Goal: Task Accomplishment & Management: Manage account settings

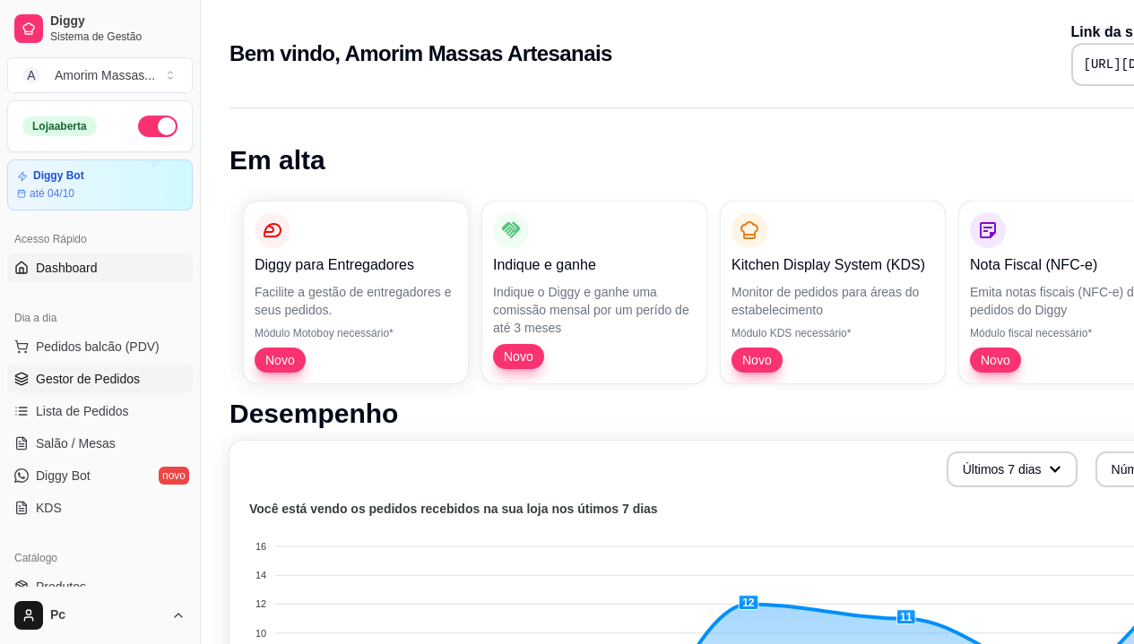
click at [56, 378] on span "Gestor de Pedidos" at bounding box center [88, 379] width 104 height 18
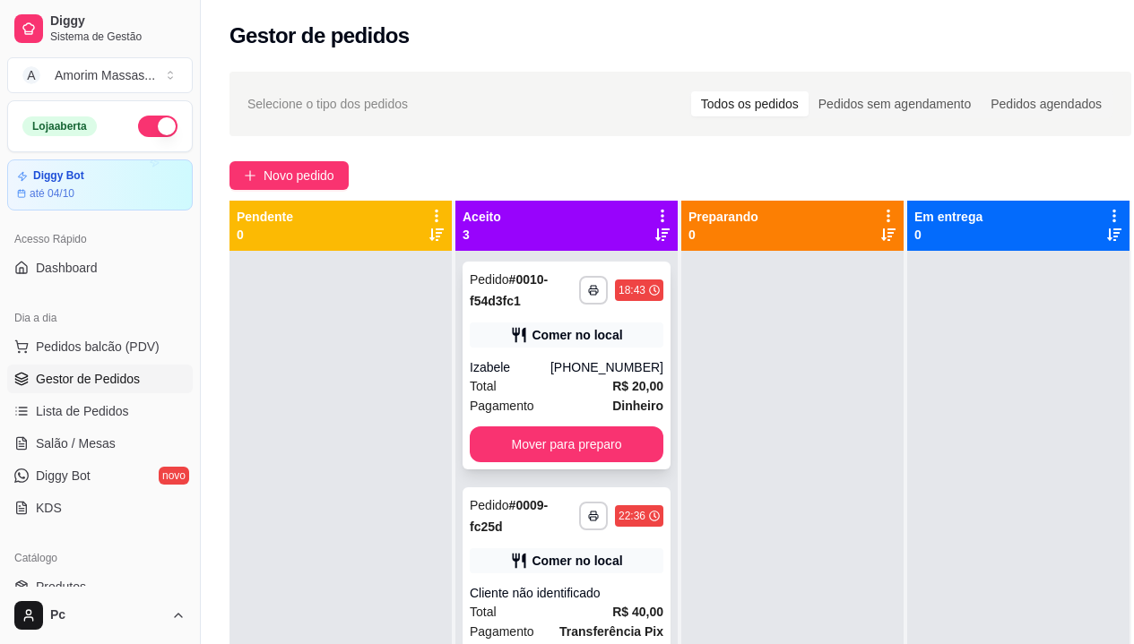
click at [567, 345] on div "Comer no local" at bounding box center [567, 335] width 194 height 25
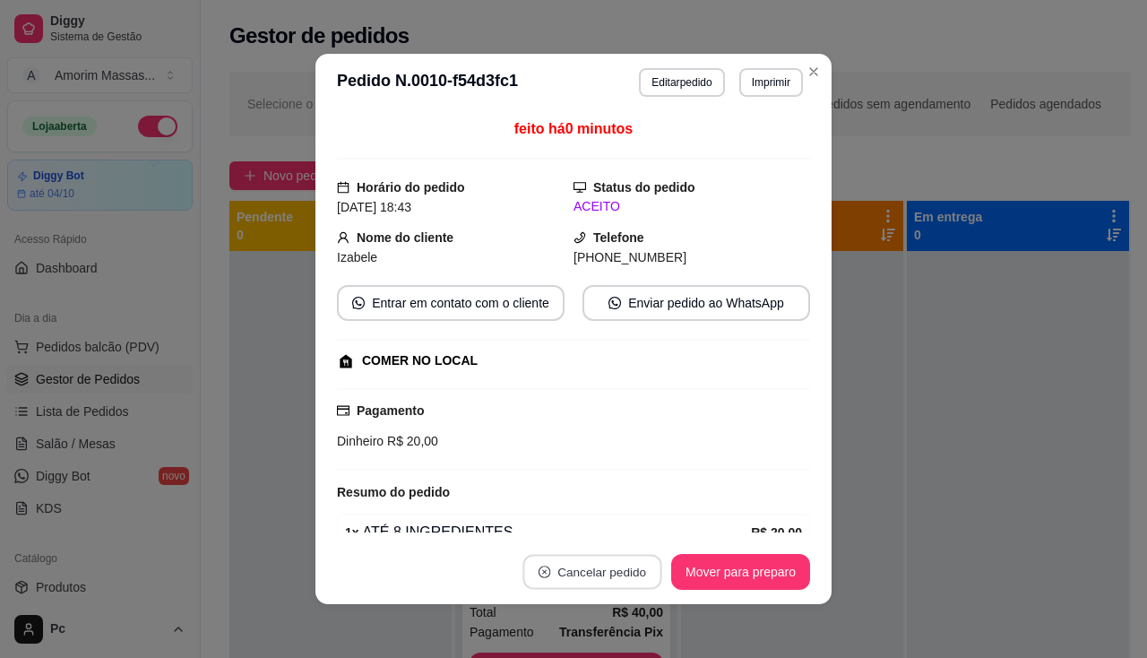
click at [616, 564] on button "Cancelar pedido" at bounding box center [592, 572] width 139 height 35
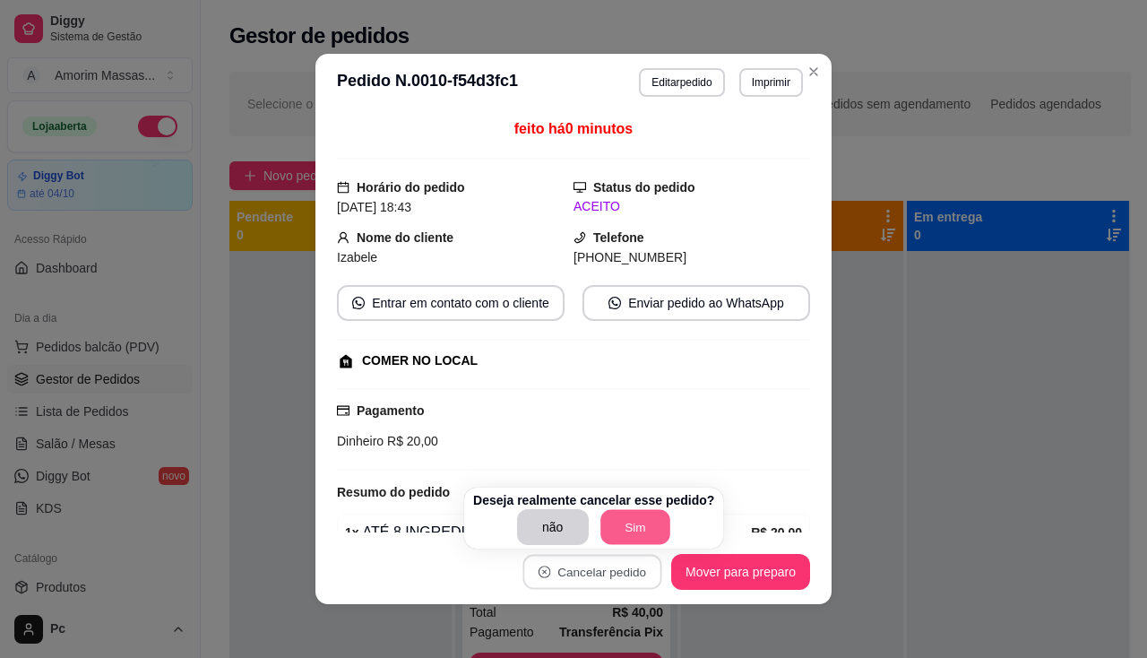
click at [609, 523] on button "Sim" at bounding box center [636, 527] width 70 height 35
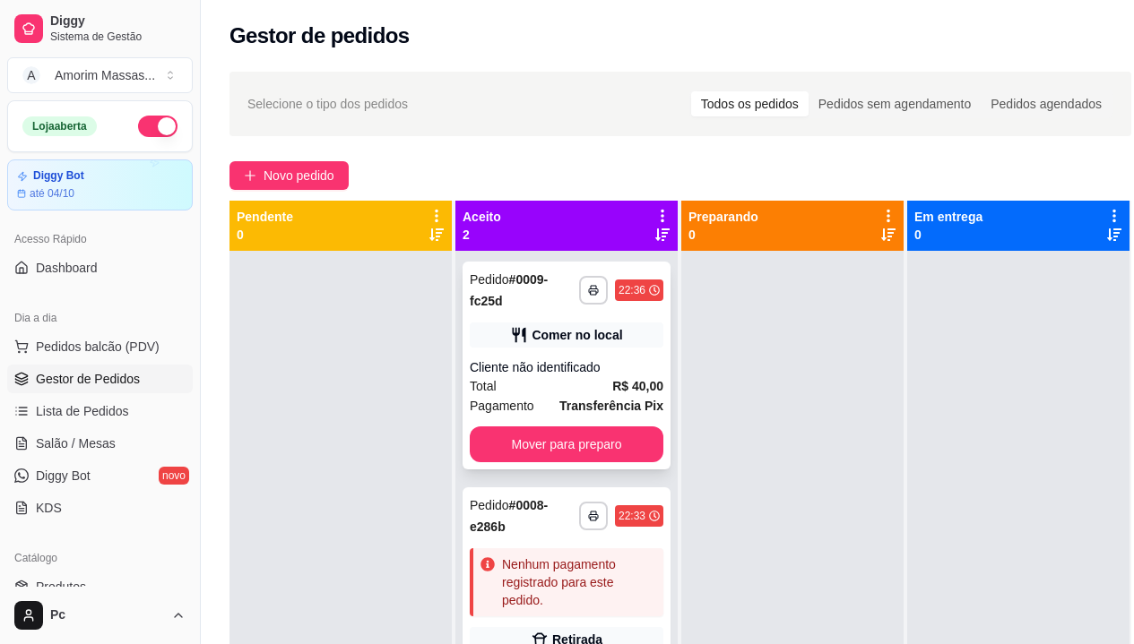
click at [546, 356] on div "**********" at bounding box center [567, 366] width 208 height 208
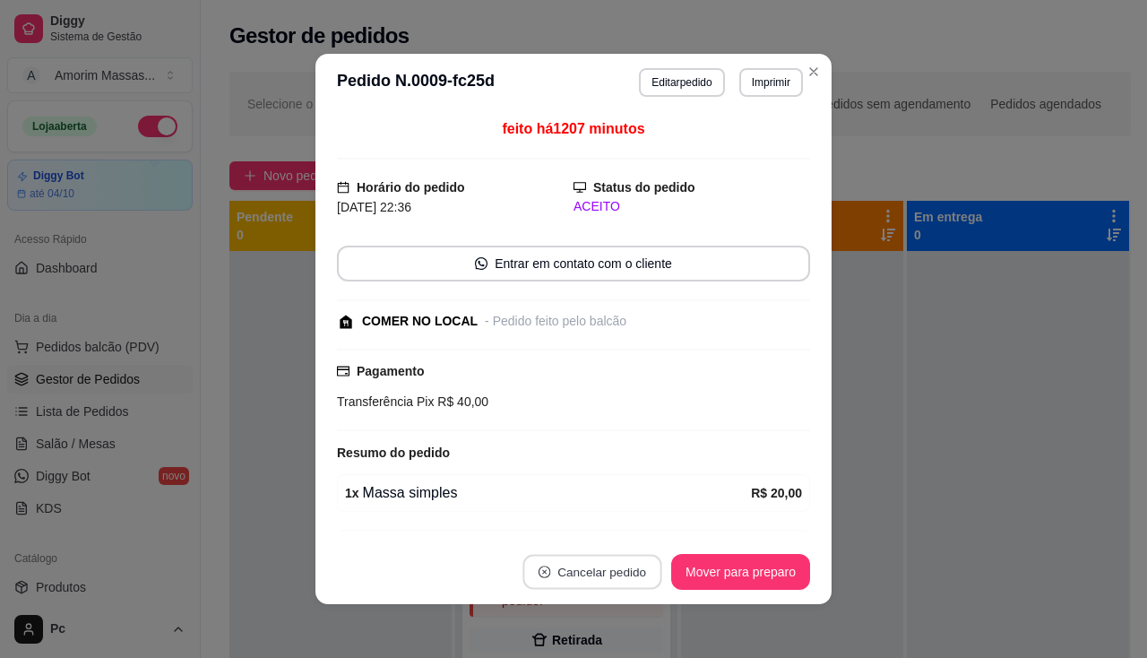
click at [577, 575] on button "Cancelar pedido" at bounding box center [592, 572] width 139 height 35
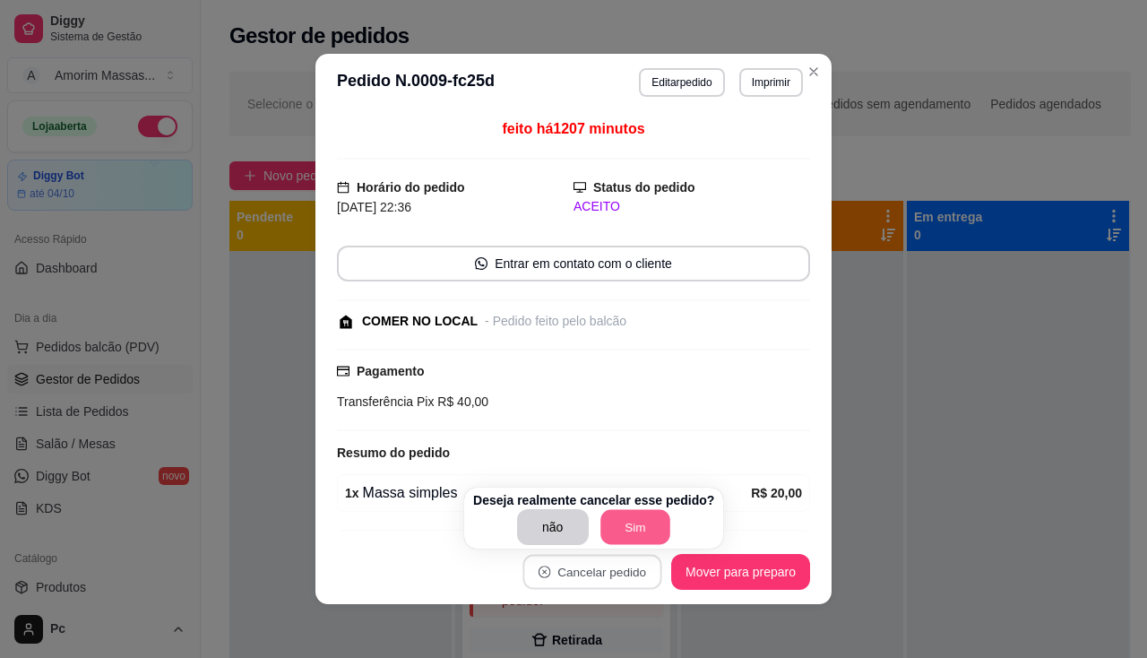
click at [620, 525] on button "Sim" at bounding box center [636, 527] width 70 height 35
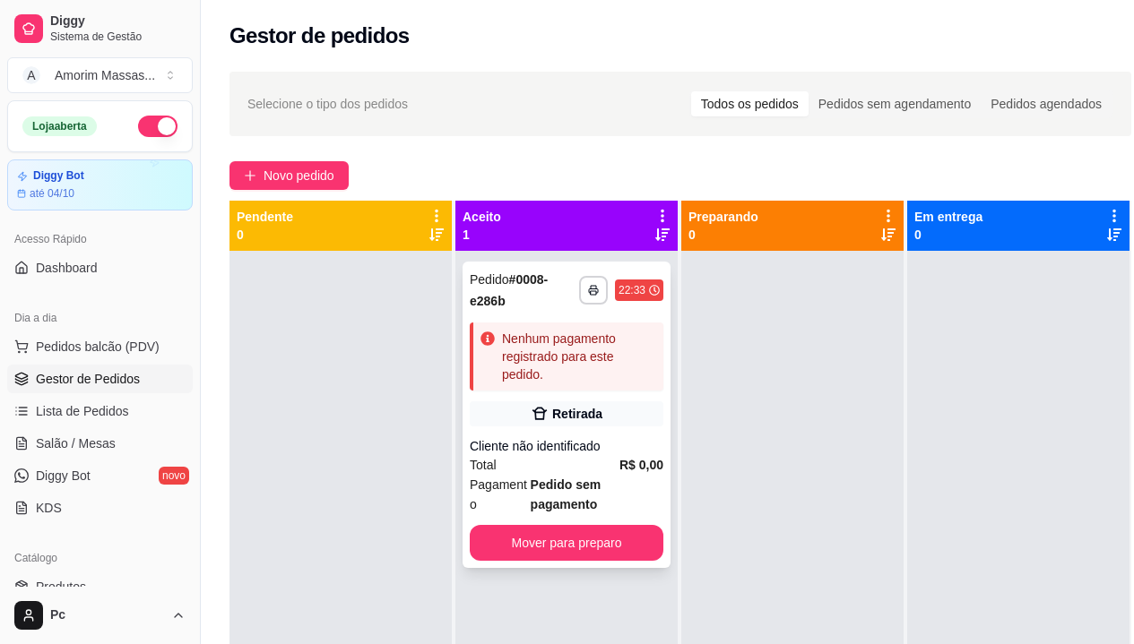
click at [538, 446] on div "Cliente não identificado" at bounding box center [567, 446] width 194 height 18
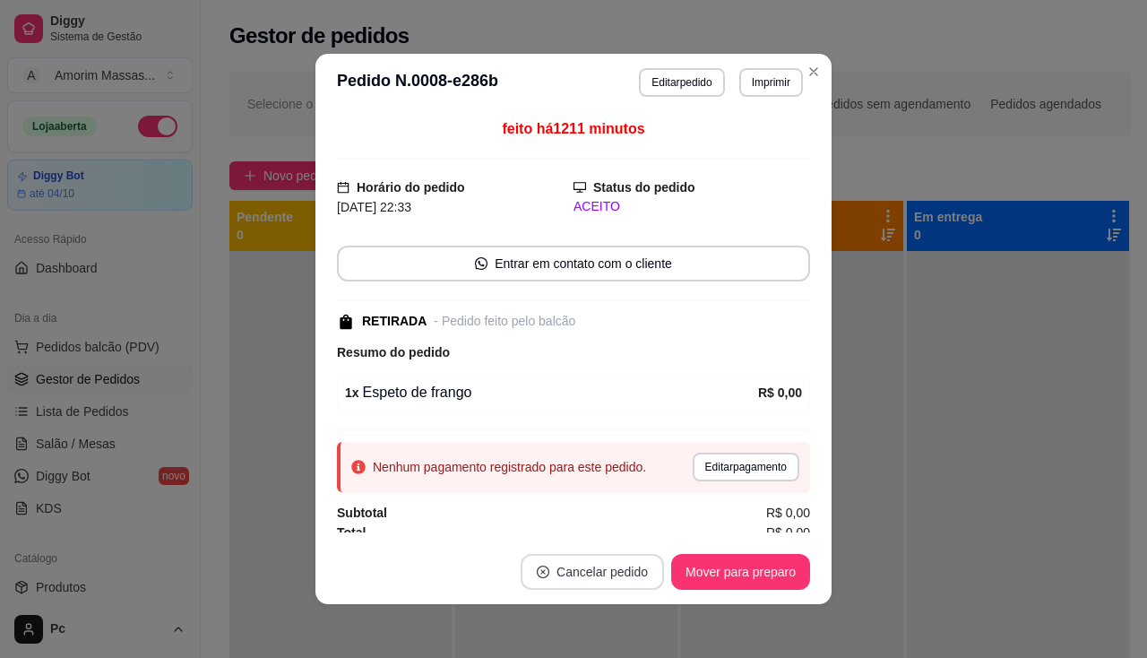
click at [593, 575] on button "Cancelar pedido" at bounding box center [592, 572] width 143 height 36
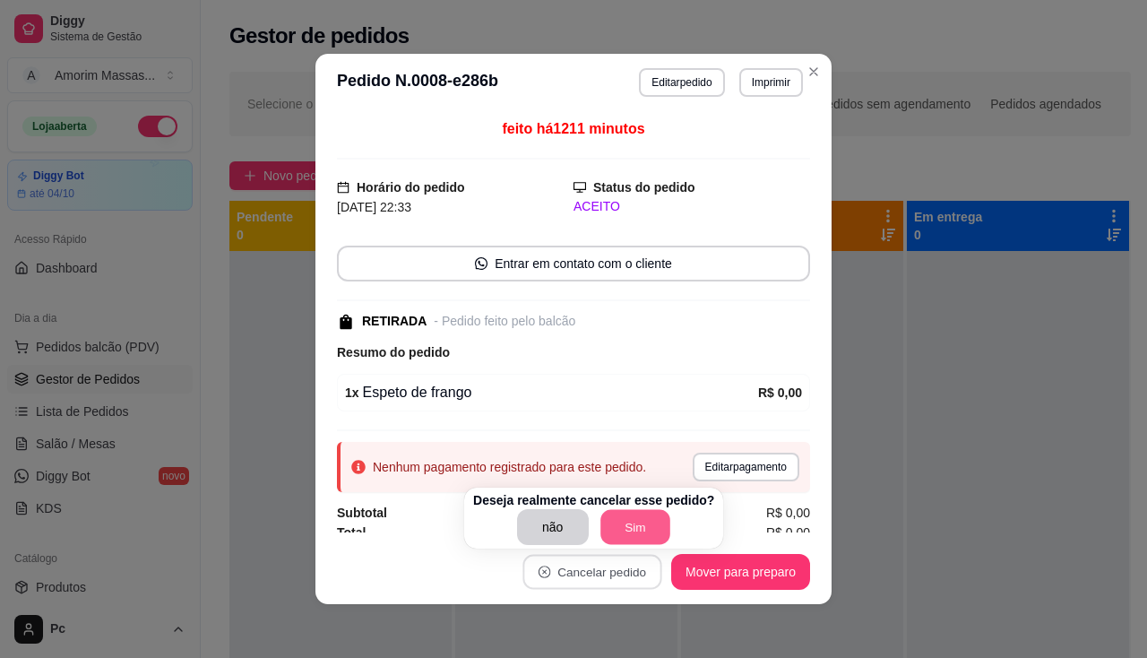
click at [621, 522] on button "Sim" at bounding box center [636, 527] width 70 height 35
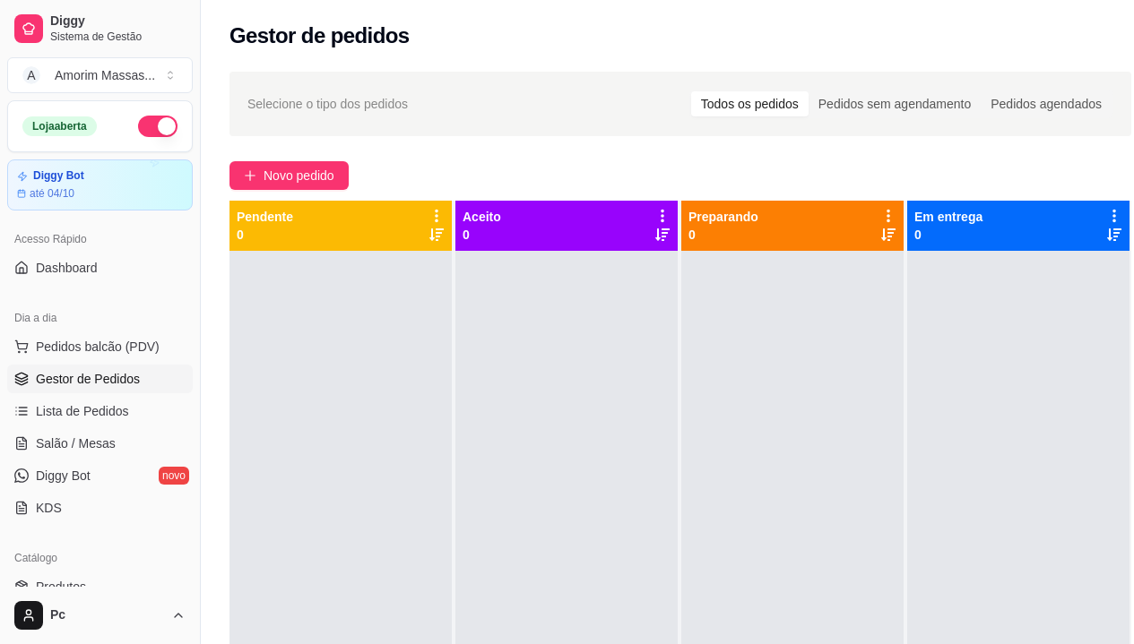
click at [217, 407] on div "Selecione o tipo dos pedidos Todos os pedidos Pedidos sem agendamento Pedidos a…" at bounding box center [680, 464] width 959 height 806
click at [92, 404] on span "Lista de Pedidos" at bounding box center [82, 411] width 93 height 18
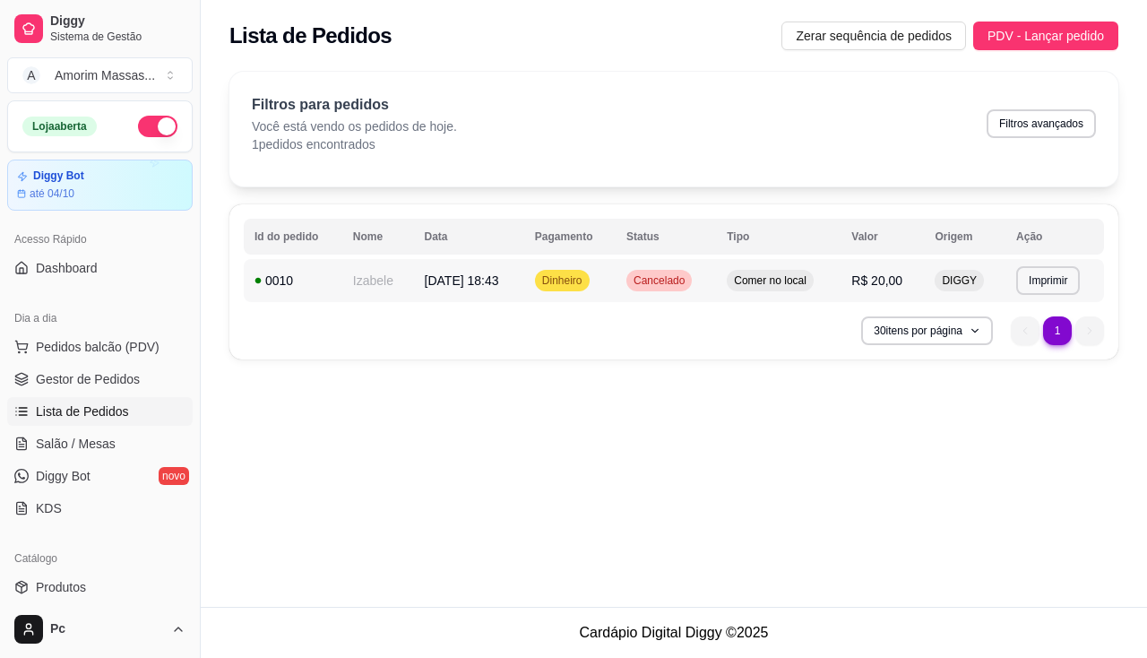
click at [437, 282] on span "08/09/25 às 18:43" at bounding box center [462, 280] width 74 height 14
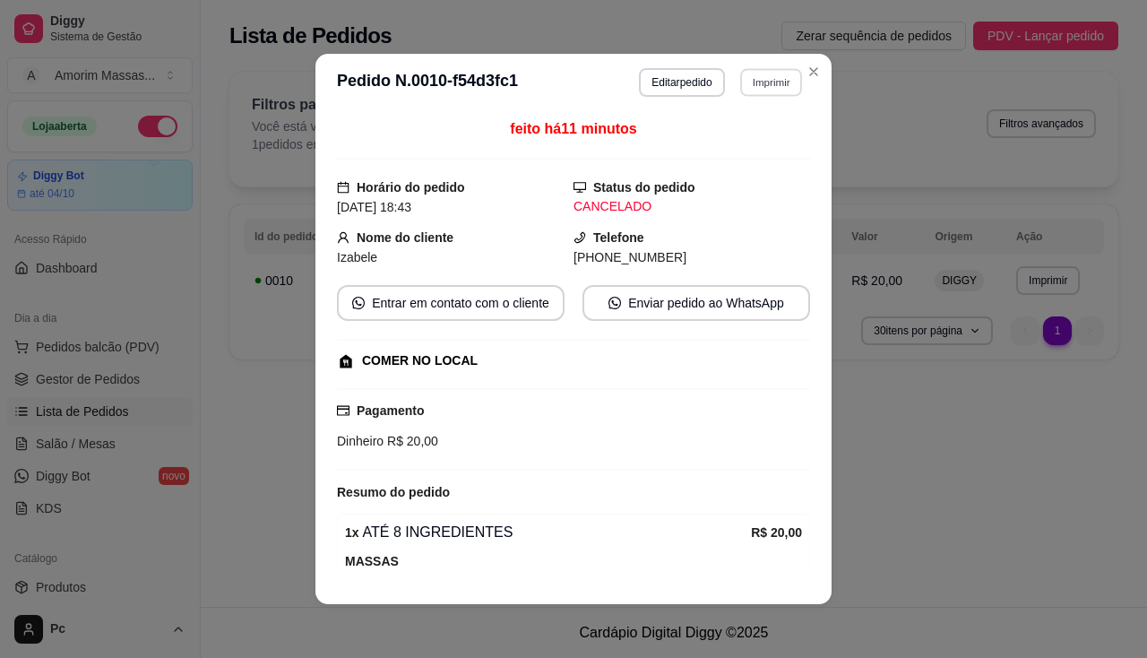
click at [751, 87] on button "Imprimir" at bounding box center [771, 82] width 62 height 28
click at [740, 137] on button "IMPRESSORA" at bounding box center [732, 145] width 125 height 28
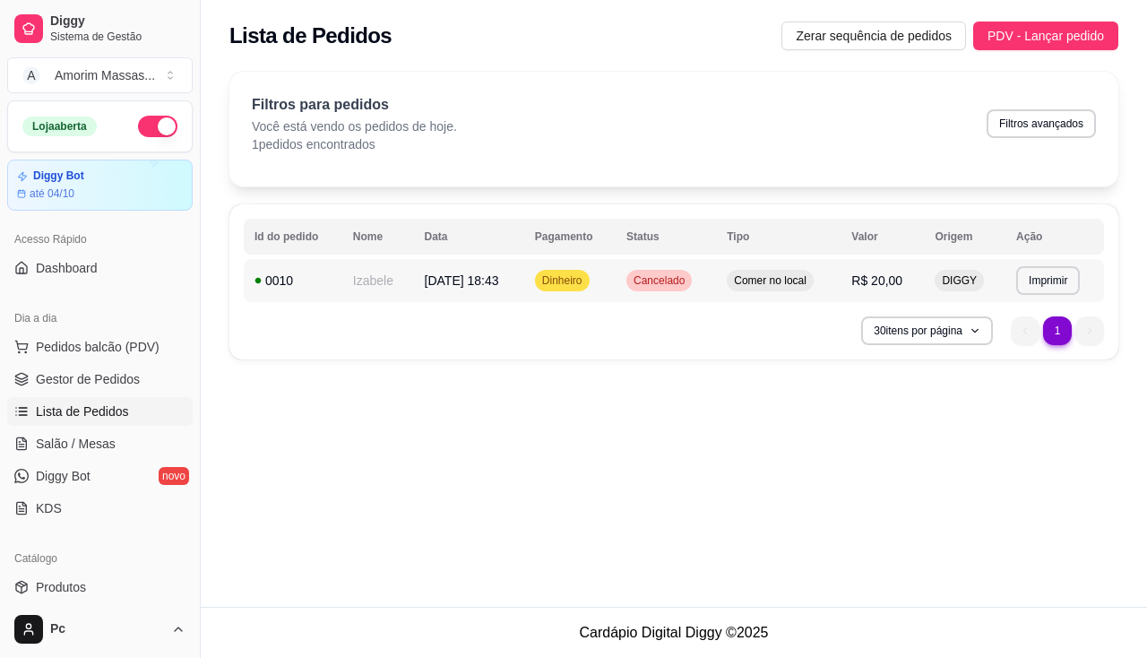
click at [397, 281] on td "Izabele" at bounding box center [378, 280] width 72 height 43
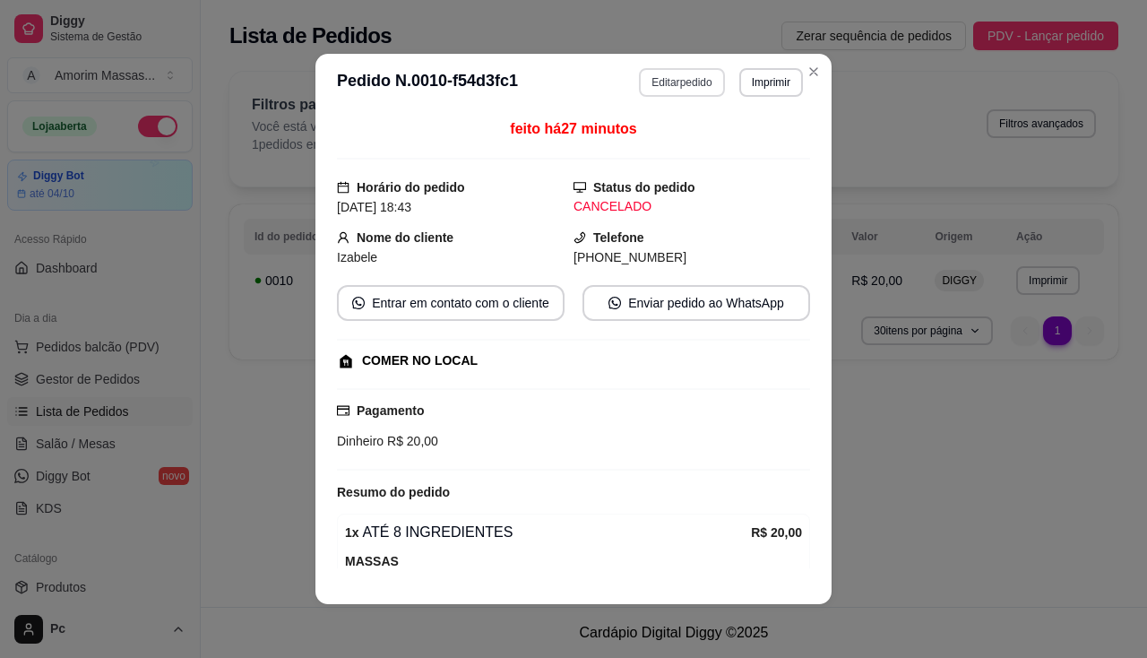
click at [650, 85] on button "Editar pedido" at bounding box center [681, 82] width 85 height 29
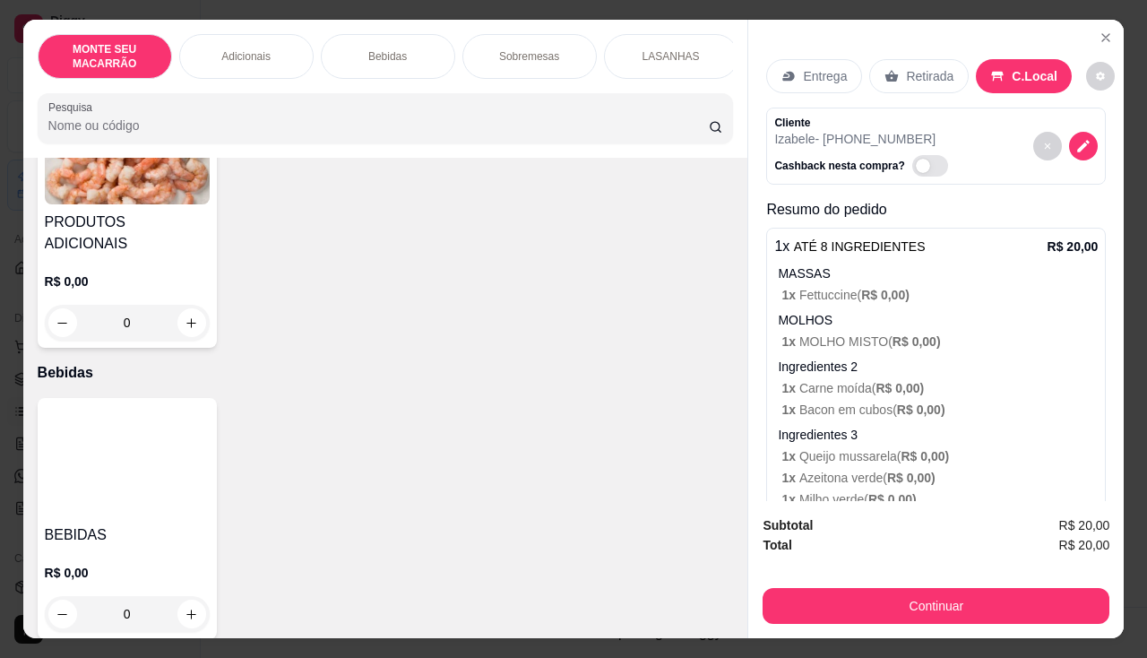
scroll to position [627, 0]
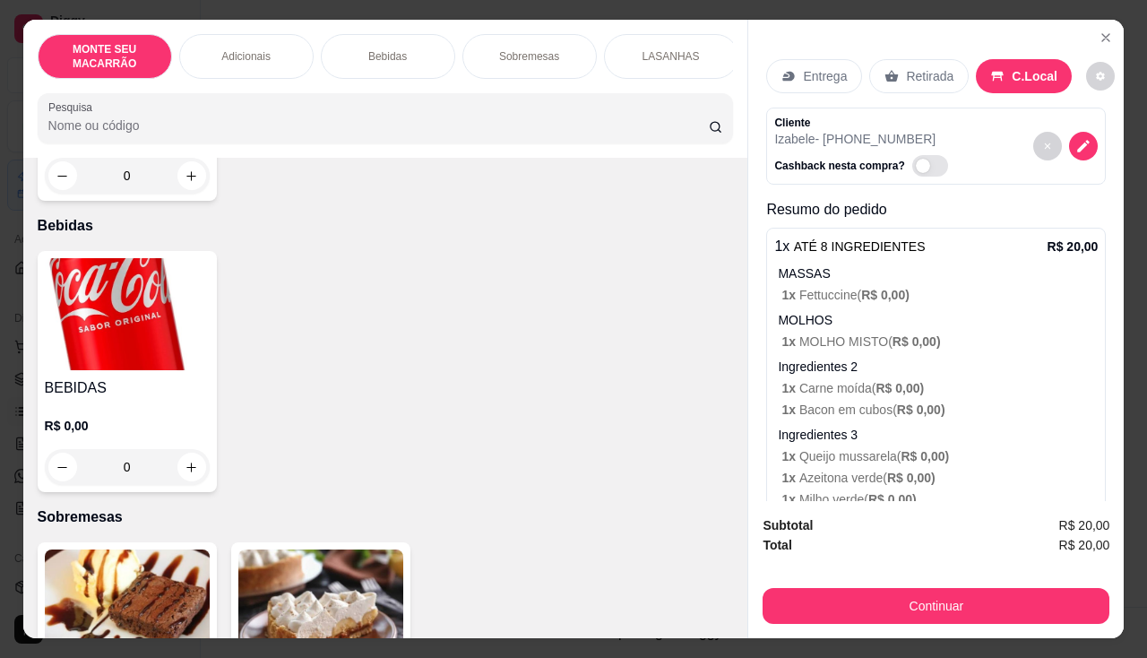
click at [121, 304] on img at bounding box center [127, 314] width 165 height 112
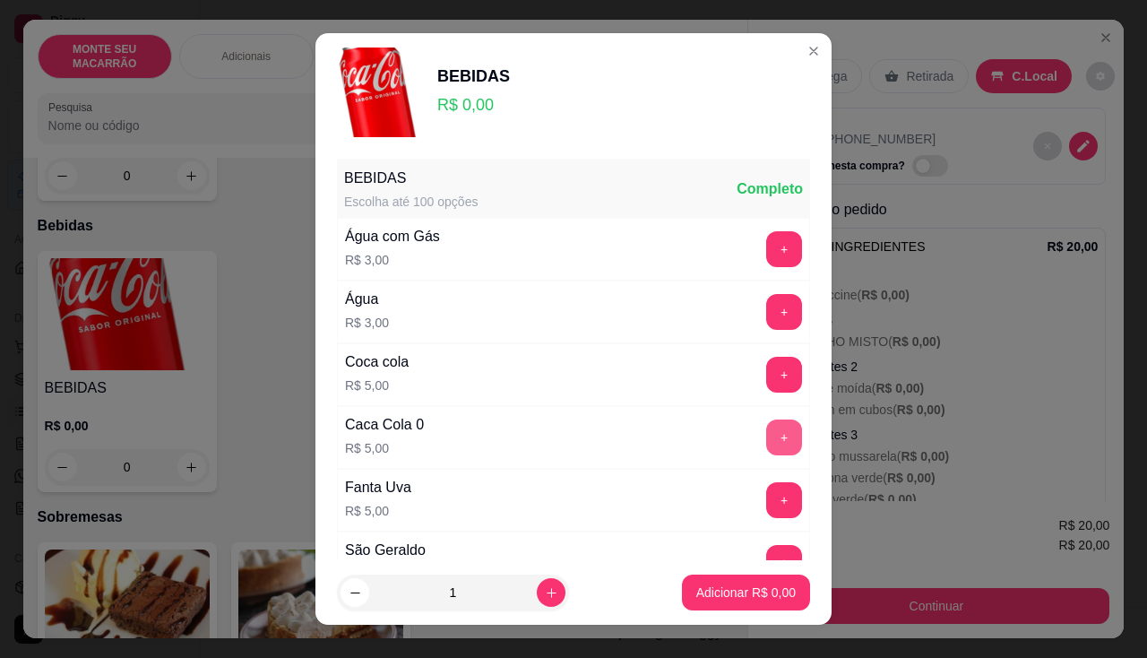
click at [766, 440] on button "+" at bounding box center [784, 438] width 36 height 36
click at [740, 601] on button "Adicionar R$ 5,00" at bounding box center [746, 593] width 128 height 36
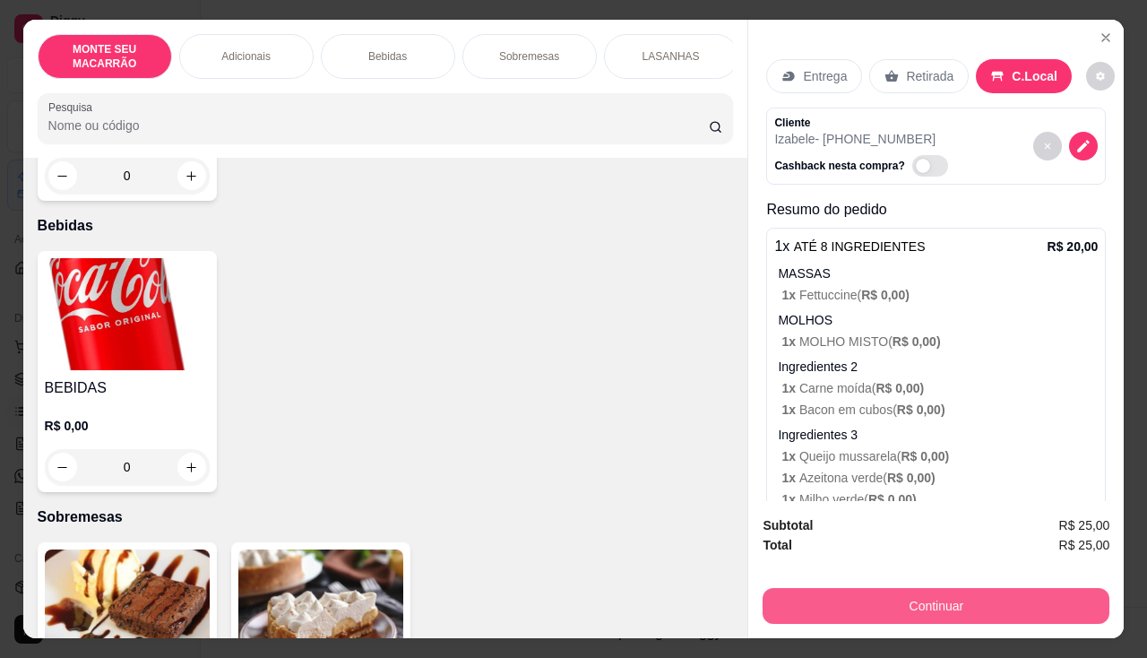
click at [878, 595] on button "Continuar" at bounding box center [936, 606] width 347 height 36
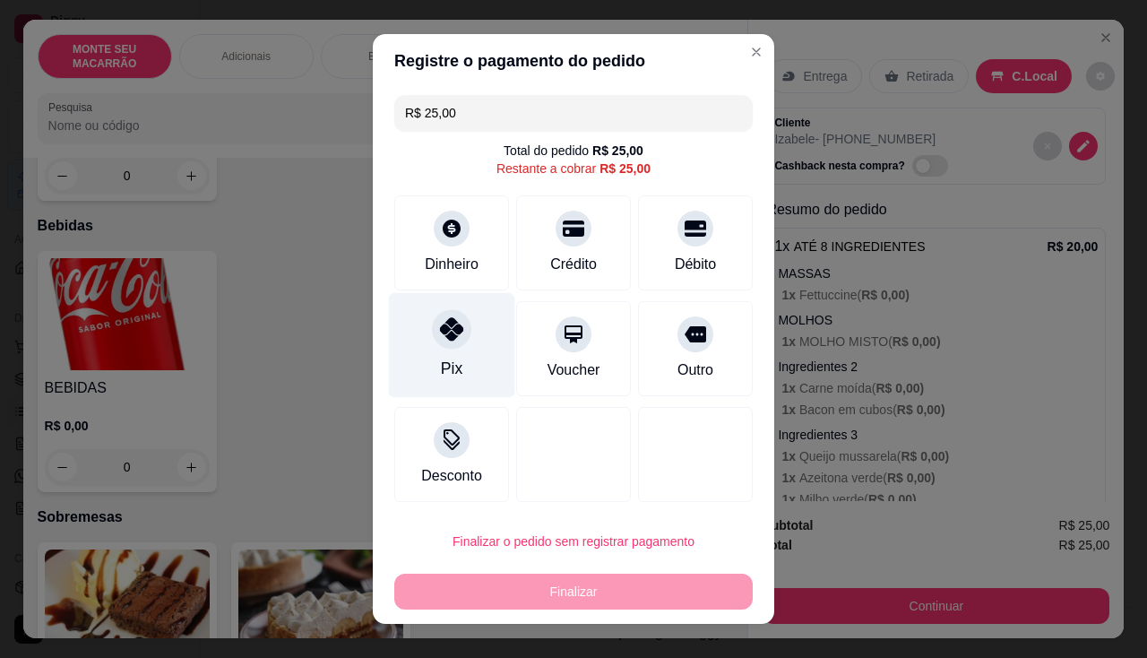
click at [463, 325] on div "Pix" at bounding box center [452, 345] width 126 height 105
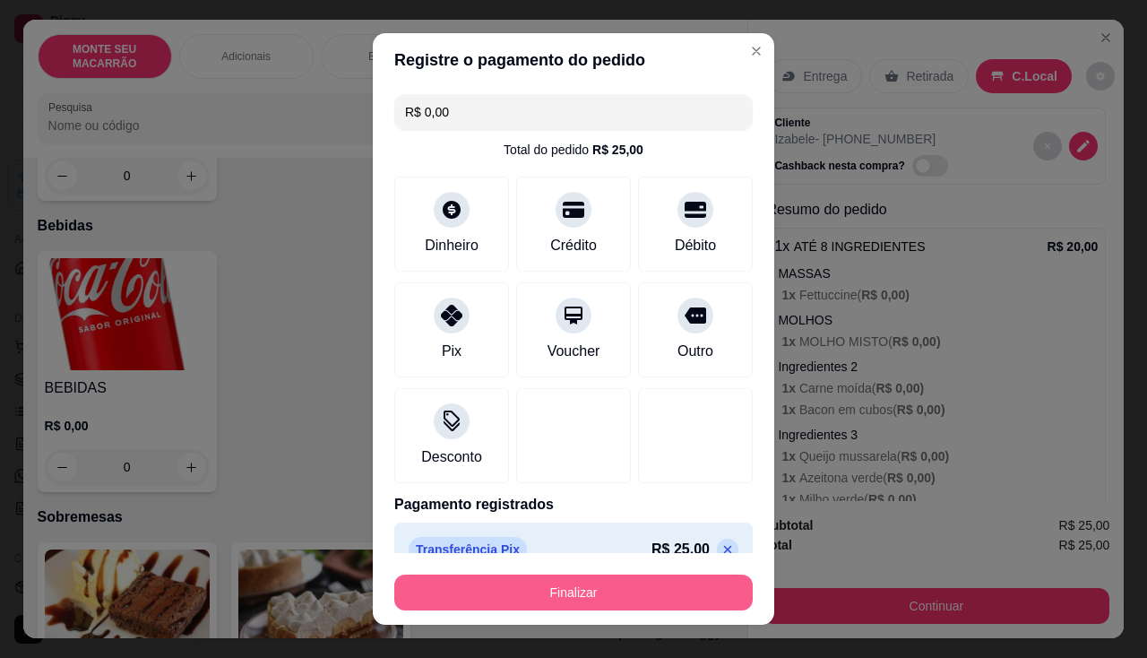
click at [509, 585] on button "Finalizar" at bounding box center [573, 593] width 359 height 36
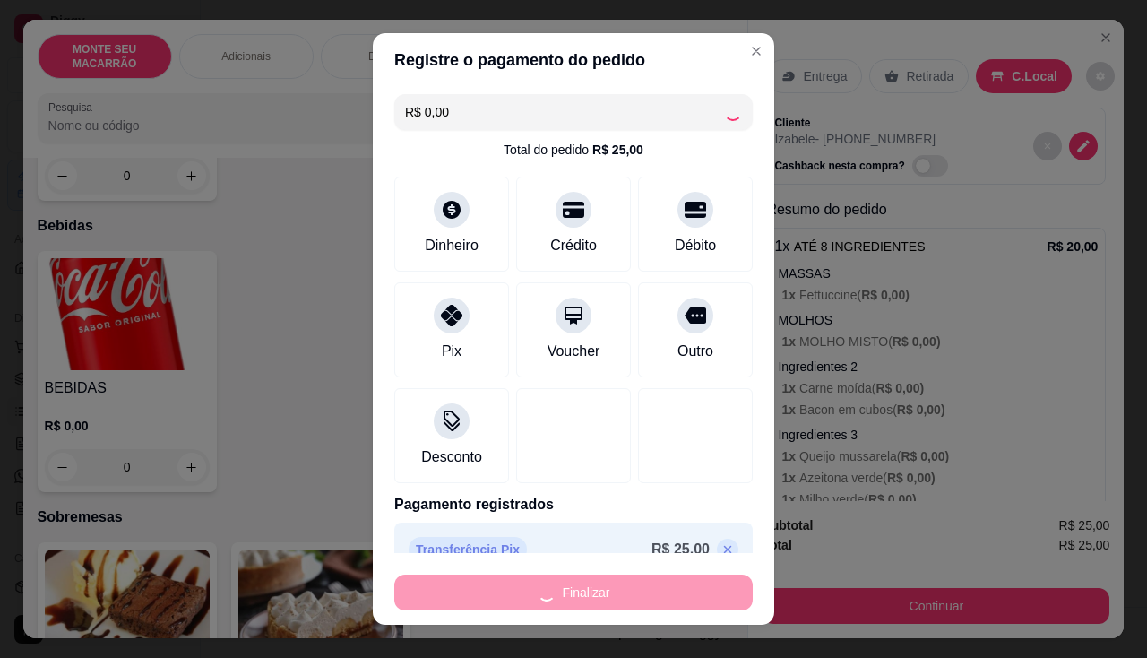
type input "-R$ 25,00"
